Goal: Transaction & Acquisition: Purchase product/service

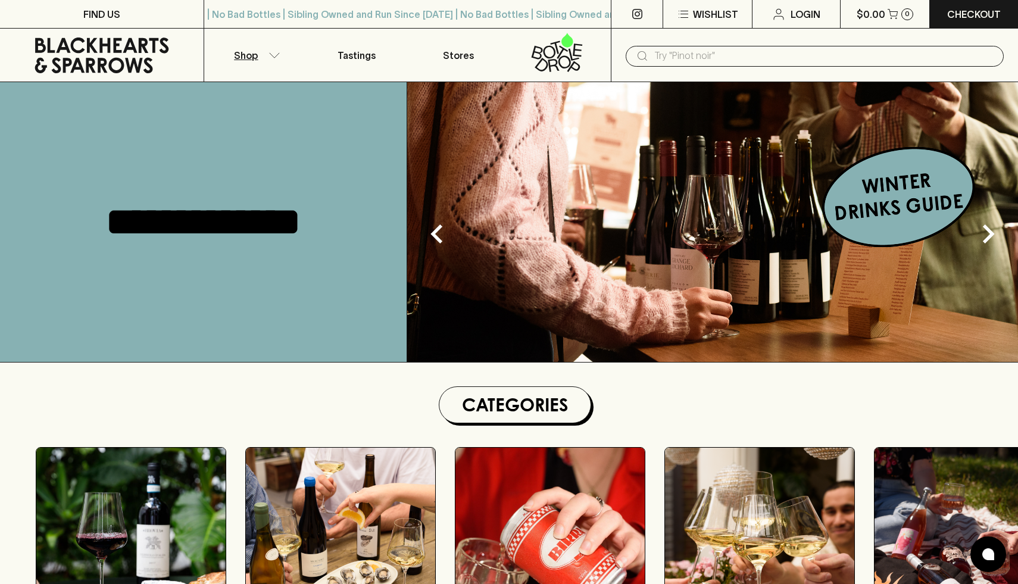
click at [268, 56] on icon "button" at bounding box center [274, 55] width 12 height 6
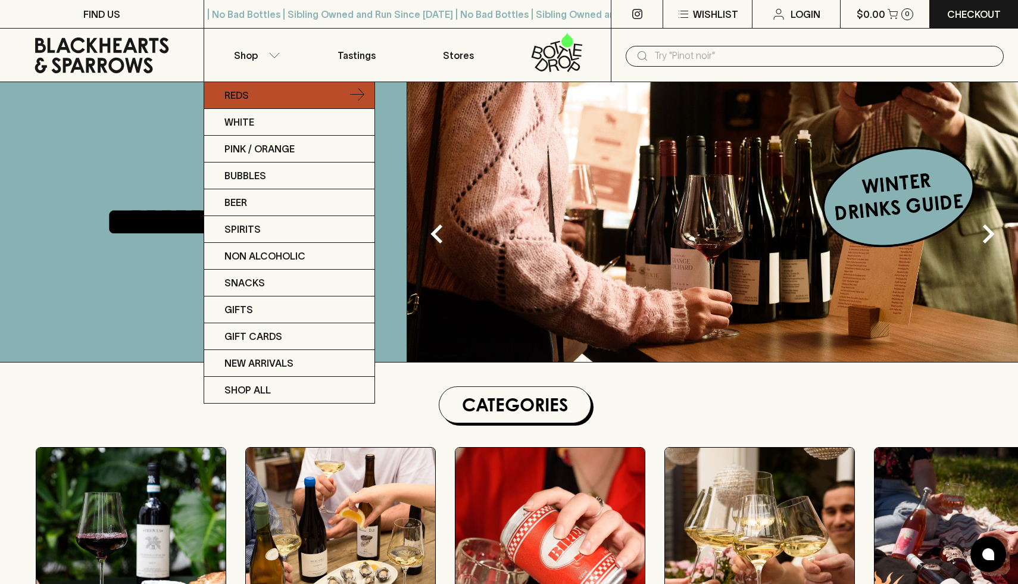
click at [278, 89] on link "Reds" at bounding box center [289, 95] width 170 height 27
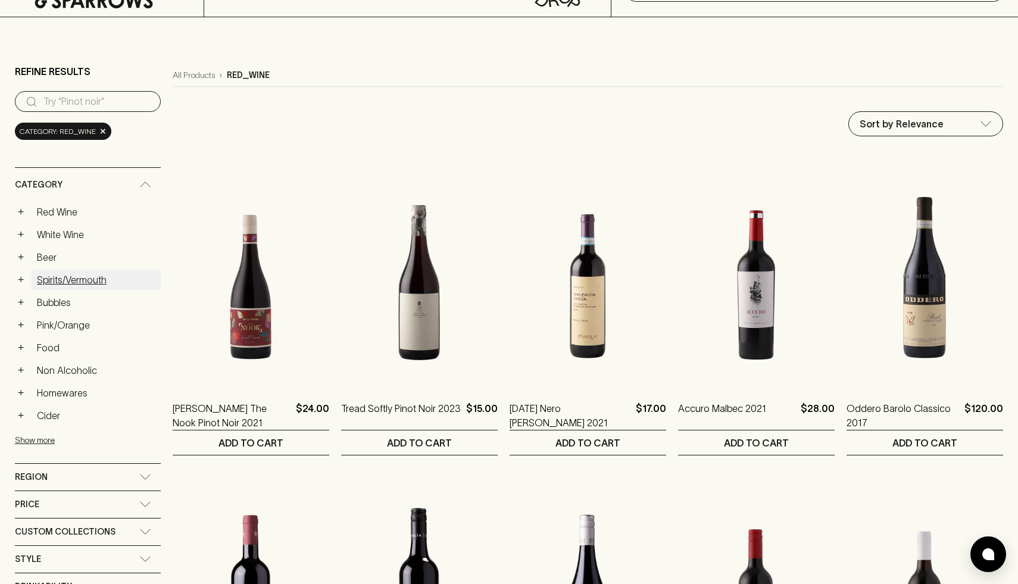
scroll to position [67, 0]
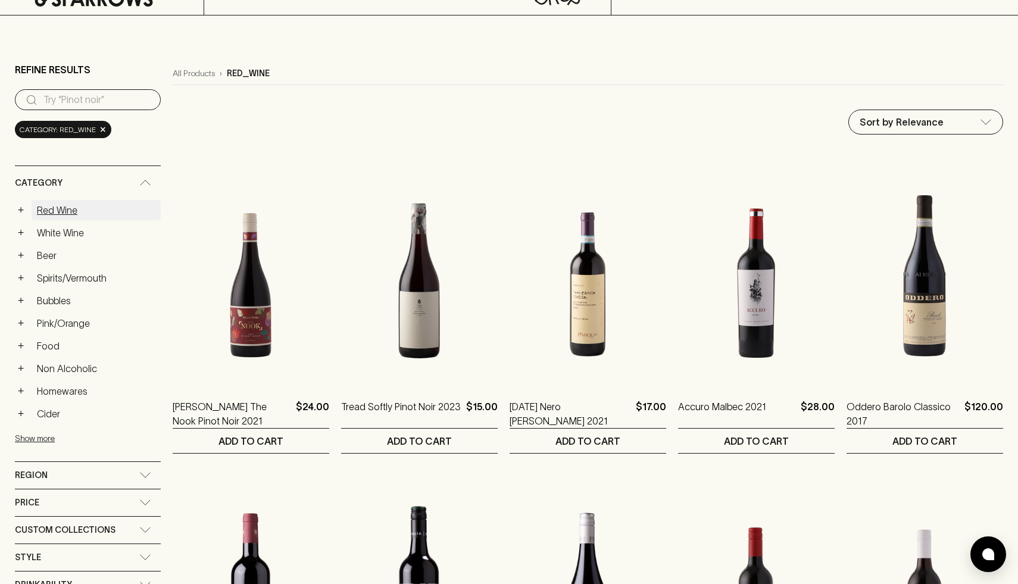
click at [86, 207] on link "Red Wine" at bounding box center [96, 210] width 129 height 20
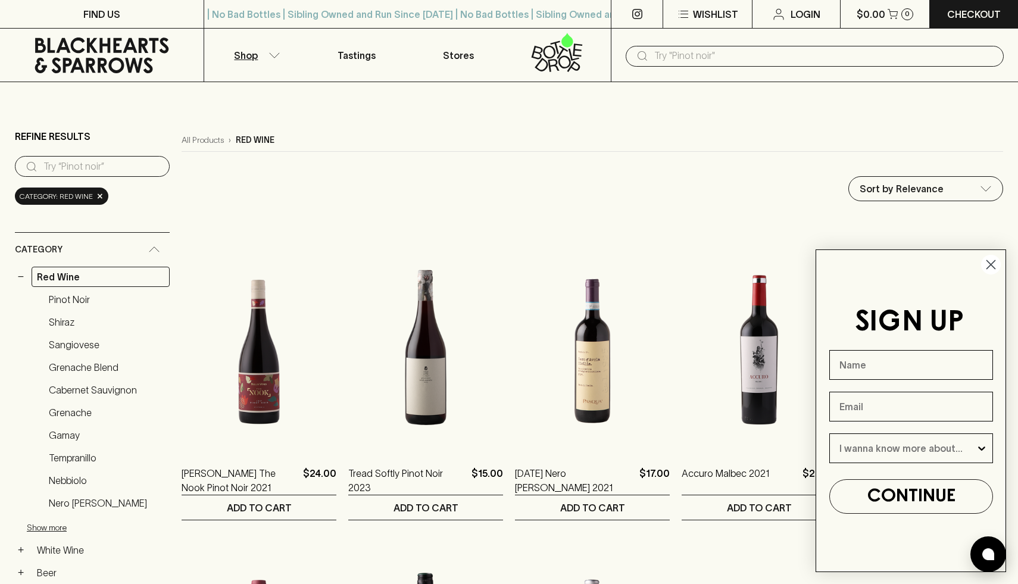
click at [659, 56] on input "text" at bounding box center [824, 55] width 340 height 19
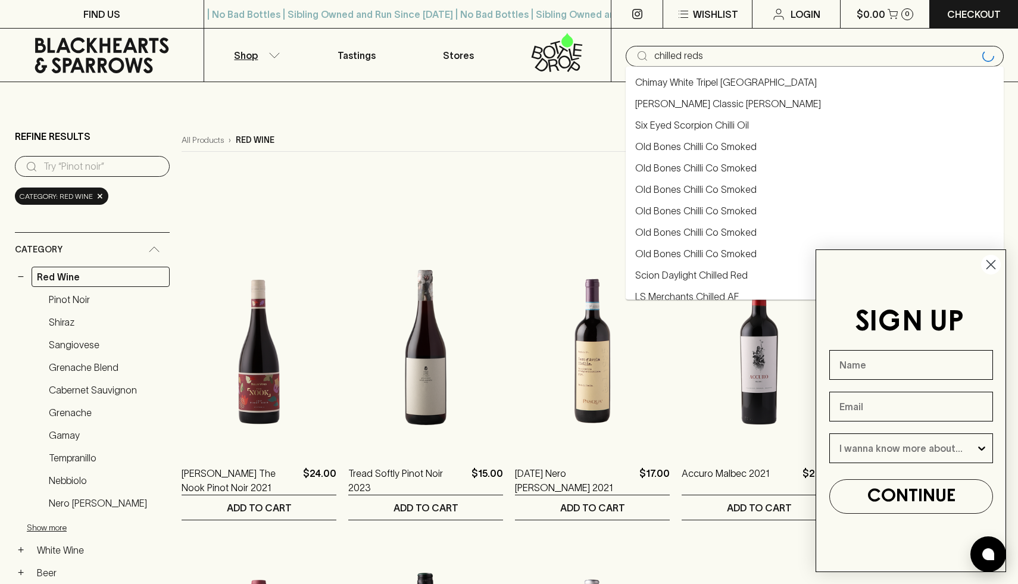
type input "chilled reds"
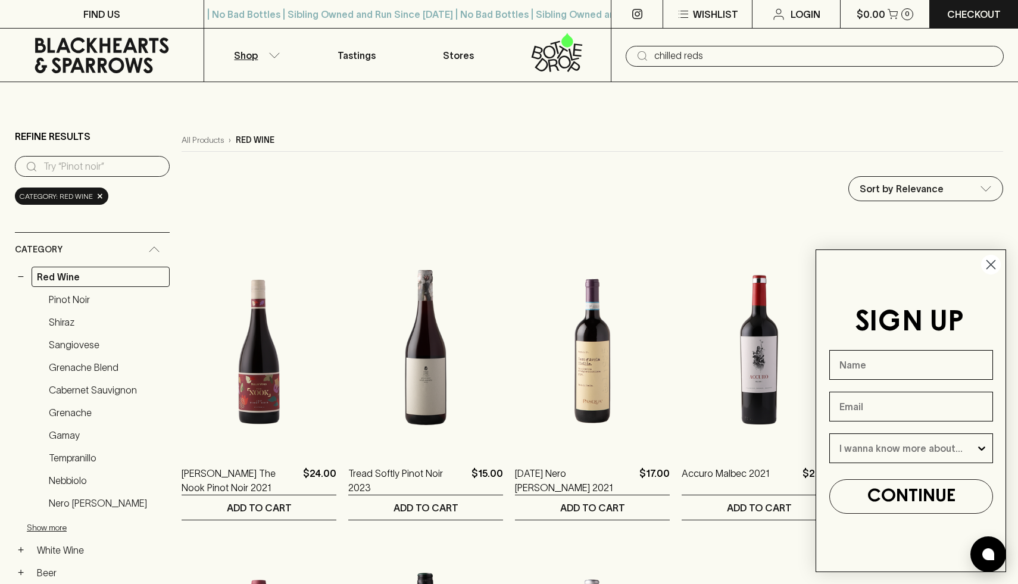
type input "chilled reds"
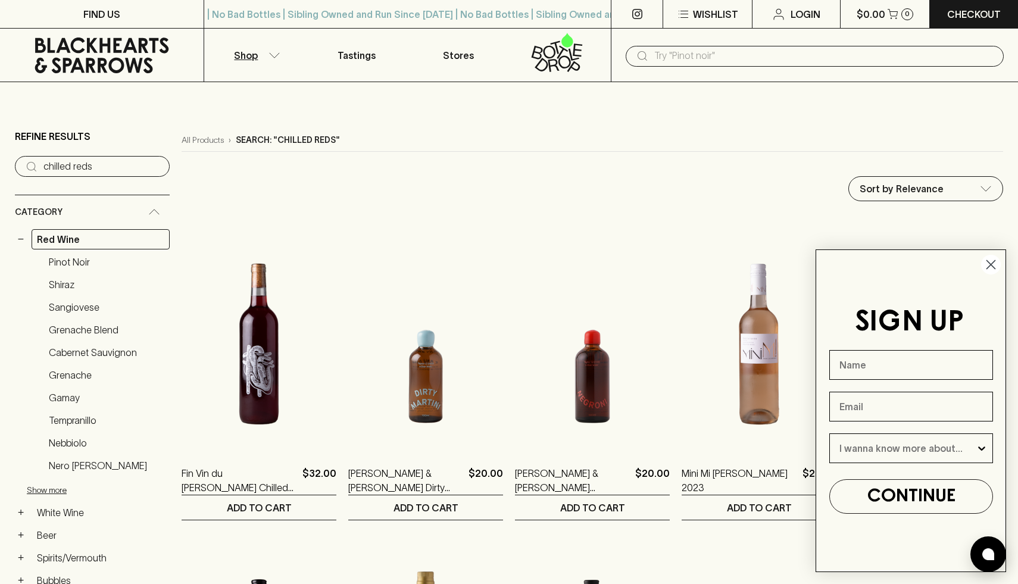
click at [997, 268] on circle "Close dialog" at bounding box center [991, 265] width 20 height 20
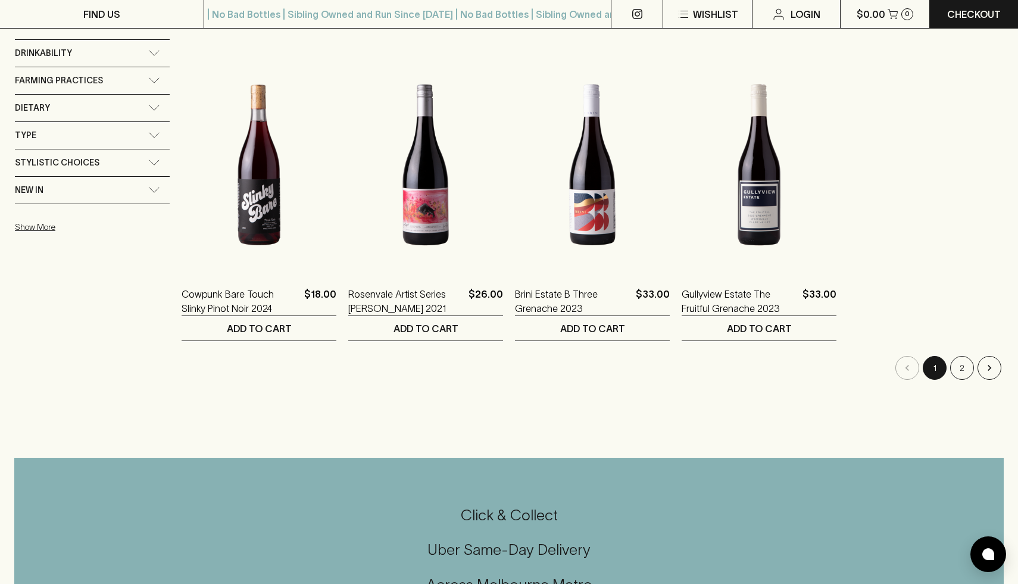
scroll to position [813, 0]
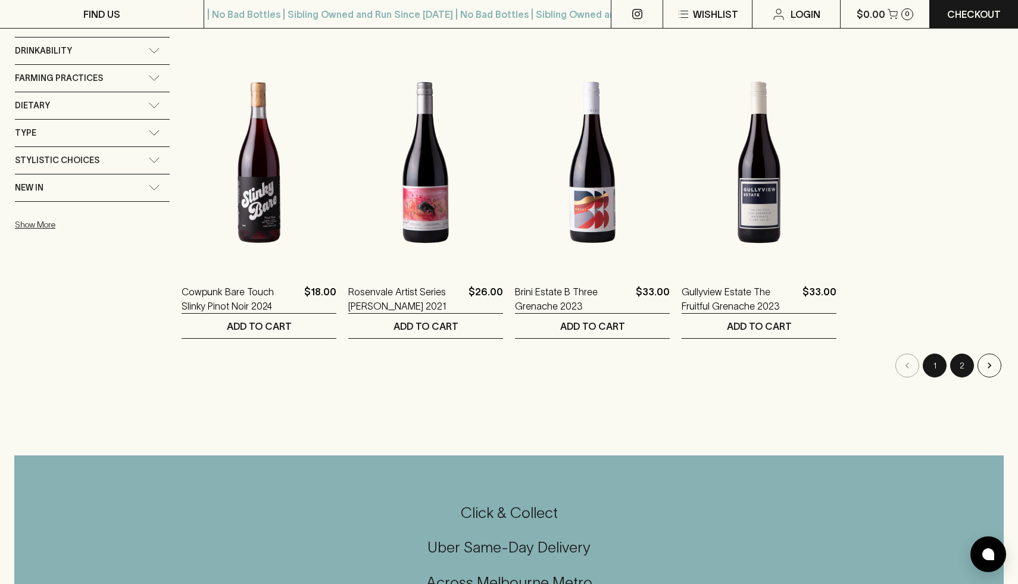
click at [962, 363] on button "2" at bounding box center [962, 365] width 24 height 24
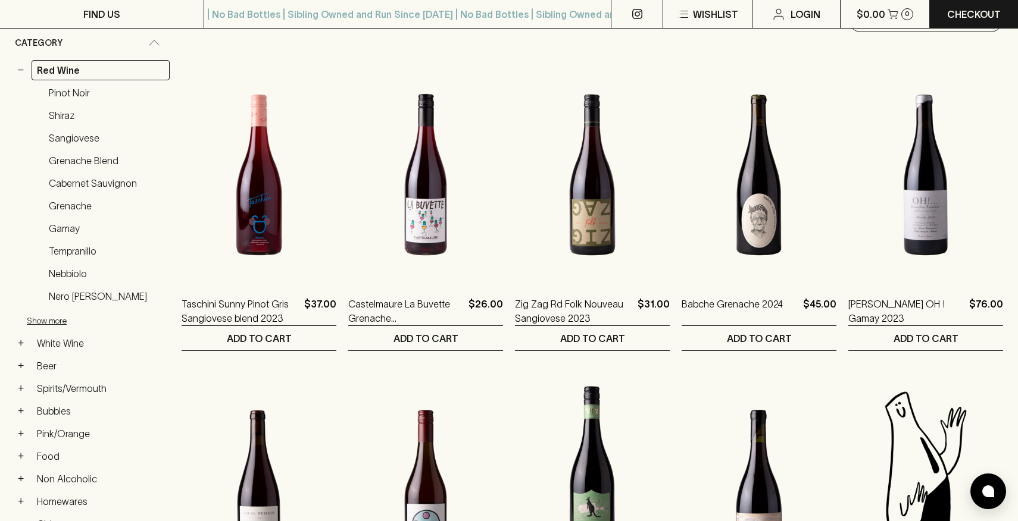
scroll to position [167, 0]
